Goal: Task Accomplishment & Management: Manage account settings

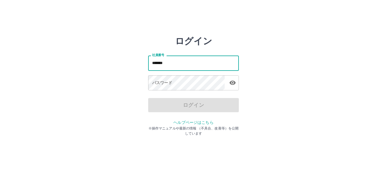
type input "*******"
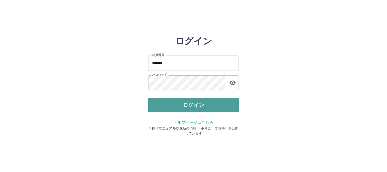
click at [176, 103] on button "ログイン" at bounding box center [193, 105] width 91 height 14
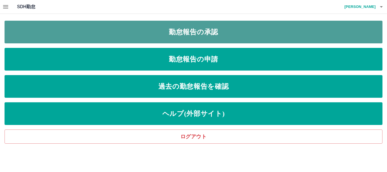
click at [195, 40] on link "勤怠報告の承認" at bounding box center [194, 32] width 378 height 23
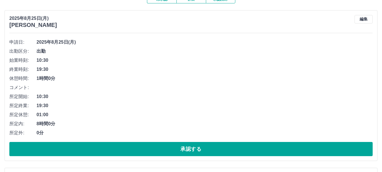
scroll to position [85, 0]
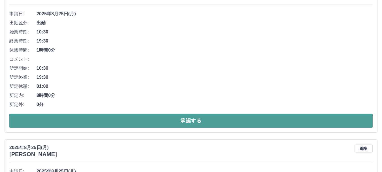
click at [129, 121] on button "承認する" at bounding box center [191, 121] width 364 height 14
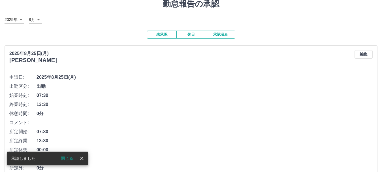
scroll to position [57, 0]
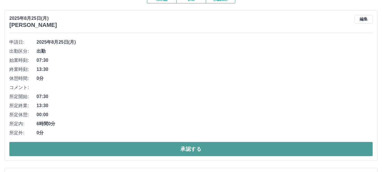
click at [144, 149] on button "承認する" at bounding box center [191, 149] width 364 height 14
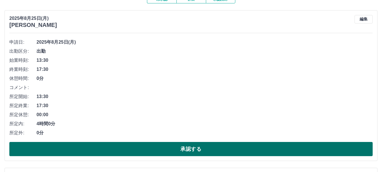
click at [143, 151] on button "承認する" at bounding box center [191, 149] width 364 height 14
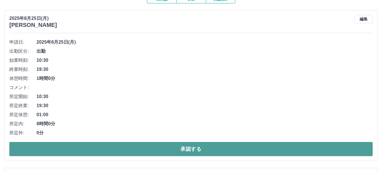
click at [143, 151] on button "承認する" at bounding box center [191, 149] width 364 height 14
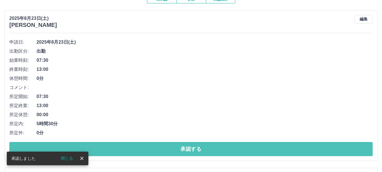
click at [143, 151] on button "承認する" at bounding box center [191, 149] width 364 height 14
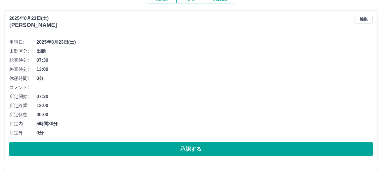
click at [143, 151] on button "承認する" at bounding box center [191, 149] width 364 height 14
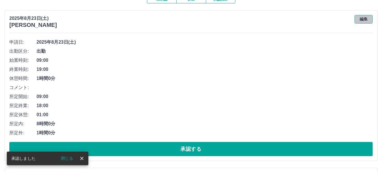
click at [364, 20] on button "編集" at bounding box center [364, 19] width 18 height 9
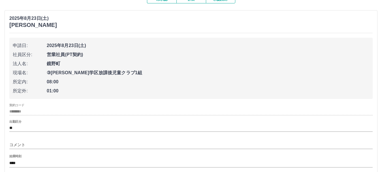
click at [31, 140] on div "コメント" at bounding box center [191, 143] width 364 height 14
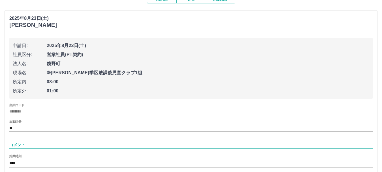
click at [23, 145] on input "コメント" at bounding box center [191, 145] width 364 height 8
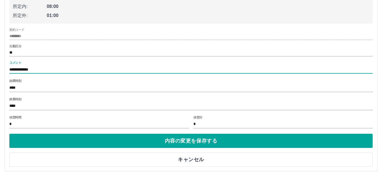
scroll to position [170, 0]
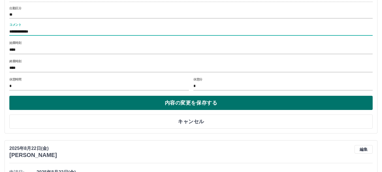
type input "**********"
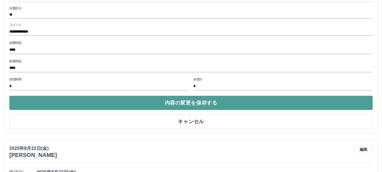
click at [147, 101] on button "内容の変更を保存する" at bounding box center [191, 103] width 364 height 14
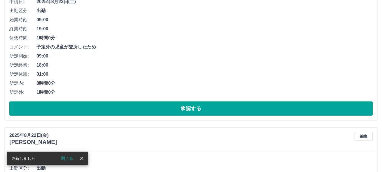
scroll to position [85, 0]
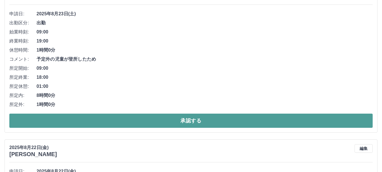
click at [150, 120] on button "承認する" at bounding box center [191, 121] width 364 height 14
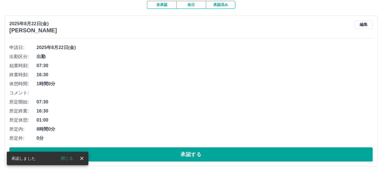
scroll to position [57, 0]
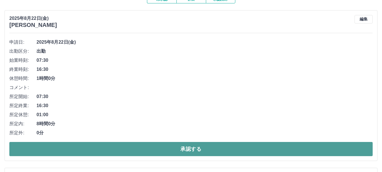
click at [92, 149] on button "承認する" at bounding box center [191, 149] width 364 height 14
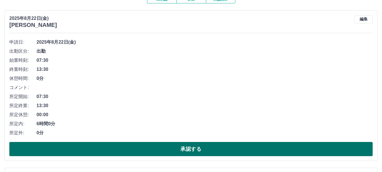
click at [97, 145] on button "承認する" at bounding box center [191, 149] width 364 height 14
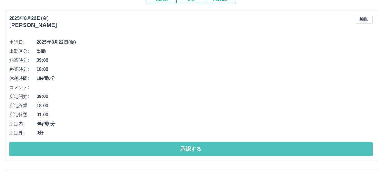
click at [97, 145] on button "承認する" at bounding box center [191, 149] width 364 height 14
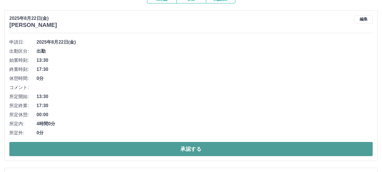
click at [97, 145] on button "承認する" at bounding box center [191, 149] width 364 height 14
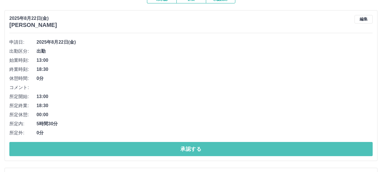
click at [97, 145] on button "承認する" at bounding box center [191, 149] width 364 height 14
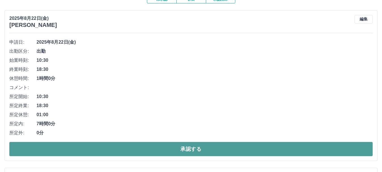
click at [133, 147] on button "承認する" at bounding box center [191, 149] width 364 height 14
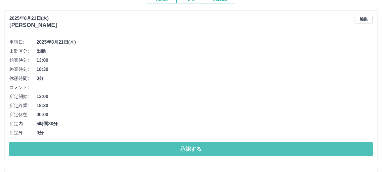
click at [133, 147] on button "承認する" at bounding box center [191, 149] width 364 height 14
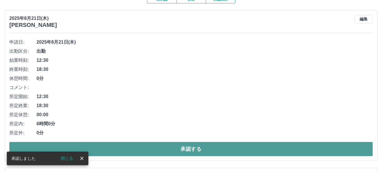
click at [133, 147] on button "承認する" at bounding box center [191, 149] width 364 height 14
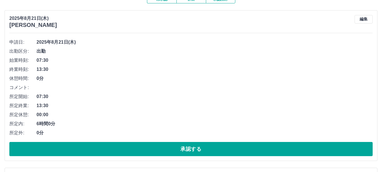
click at [133, 147] on button "承認する" at bounding box center [191, 149] width 364 height 14
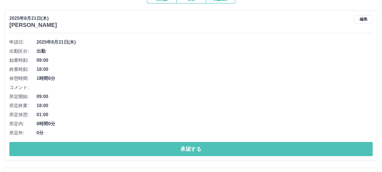
click at [133, 147] on button "承認する" at bounding box center [191, 149] width 364 height 14
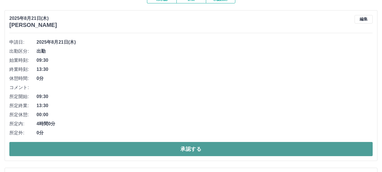
click at [133, 147] on button "承認する" at bounding box center [191, 149] width 364 height 14
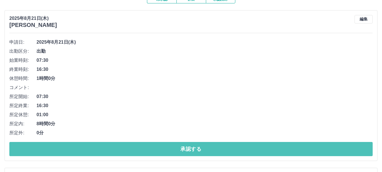
click at [133, 147] on button "承認する" at bounding box center [191, 149] width 364 height 14
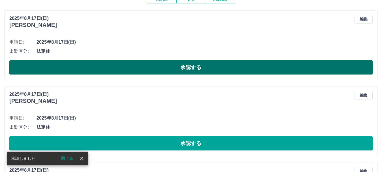
click at [162, 61] on button "承認する" at bounding box center [191, 67] width 364 height 14
click at [162, 62] on button "承認する" at bounding box center [191, 67] width 364 height 14
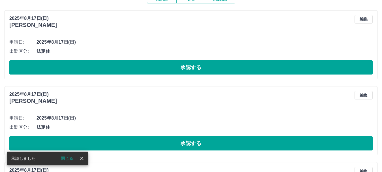
click at [162, 62] on button "承認する" at bounding box center [191, 67] width 364 height 14
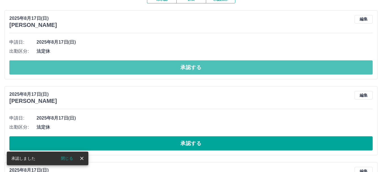
click at [162, 62] on button "承認する" at bounding box center [191, 67] width 364 height 14
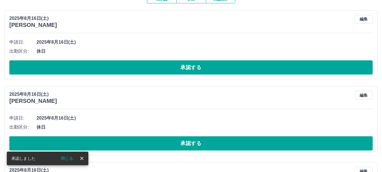
click at [162, 62] on button "承認する" at bounding box center [191, 67] width 364 height 14
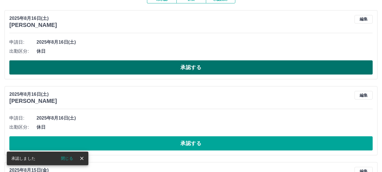
click at [162, 62] on button "承認する" at bounding box center [191, 67] width 364 height 14
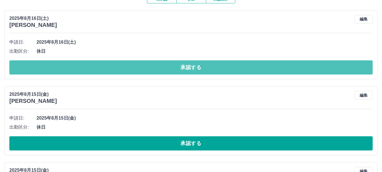
click at [162, 62] on button "承認する" at bounding box center [191, 67] width 364 height 14
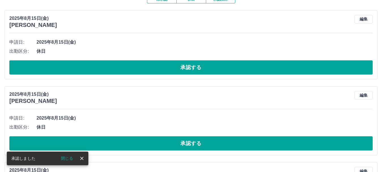
click at [162, 62] on button "承認する" at bounding box center [191, 67] width 364 height 14
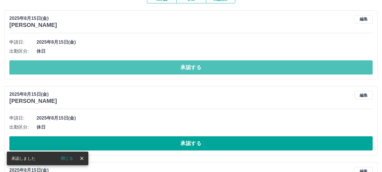
click at [162, 62] on button "承認する" at bounding box center [191, 67] width 364 height 14
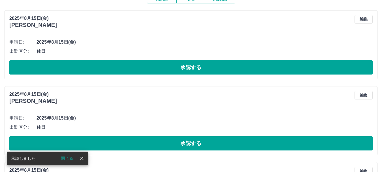
click at [162, 62] on button "承認する" at bounding box center [191, 67] width 364 height 14
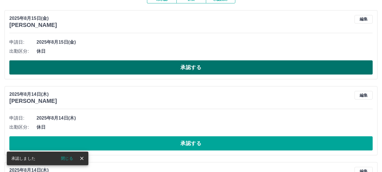
click at [162, 62] on button "承認する" at bounding box center [191, 67] width 364 height 14
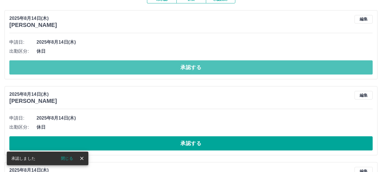
click at [162, 62] on button "承認する" at bounding box center [191, 67] width 364 height 14
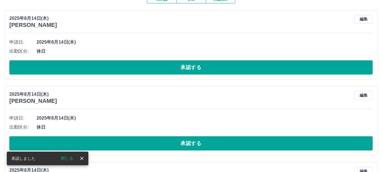
click at [162, 62] on button "承認する" at bounding box center [191, 67] width 364 height 14
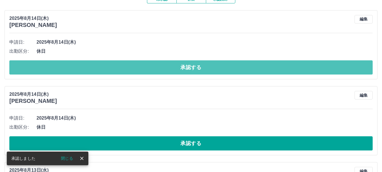
click at [162, 63] on button "承認する" at bounding box center [191, 67] width 364 height 14
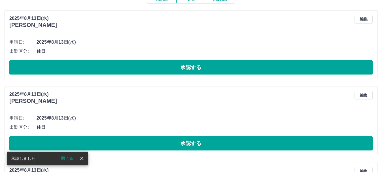
click at [162, 63] on button "承認する" at bounding box center [191, 67] width 364 height 14
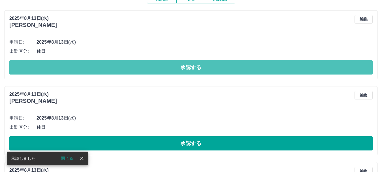
click at [162, 63] on button "承認する" at bounding box center [191, 67] width 364 height 14
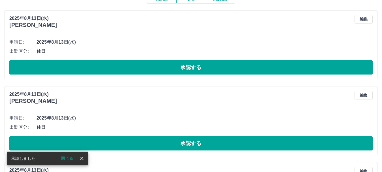
click at [162, 63] on button "承認する" at bounding box center [191, 67] width 364 height 14
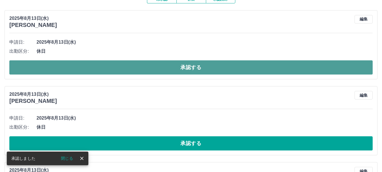
click at [162, 64] on button "承認する" at bounding box center [191, 67] width 364 height 14
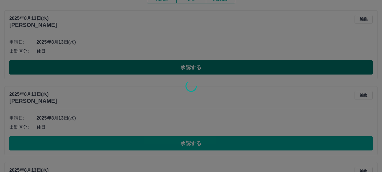
scroll to position [47, 0]
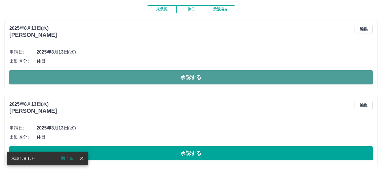
click at [162, 74] on button "承認する" at bounding box center [191, 77] width 364 height 14
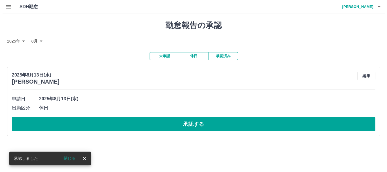
scroll to position [0, 0]
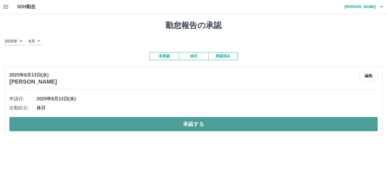
click at [130, 123] on button "承認する" at bounding box center [193, 124] width 368 height 14
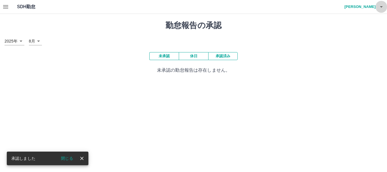
click at [380, 6] on icon "button" at bounding box center [381, 6] width 7 height 7
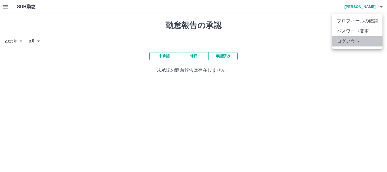
click at [352, 40] on li "ログアウト" at bounding box center [357, 41] width 50 height 10
